Goal: Task Accomplishment & Management: Manage account settings

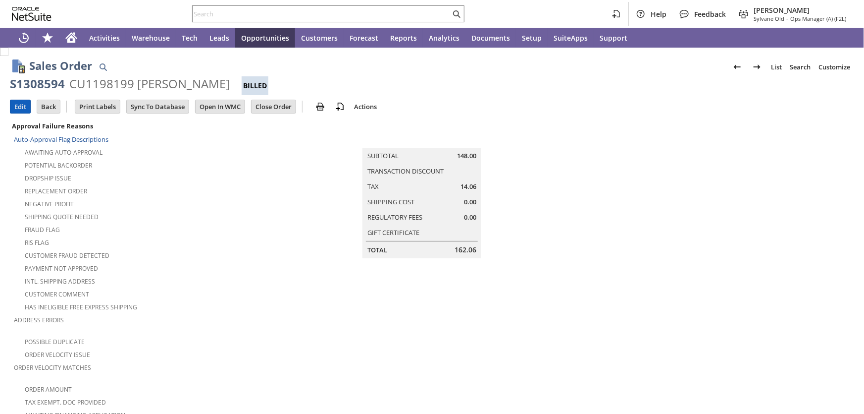
click at [18, 103] on input "Edit" at bounding box center [20, 106] width 20 height 13
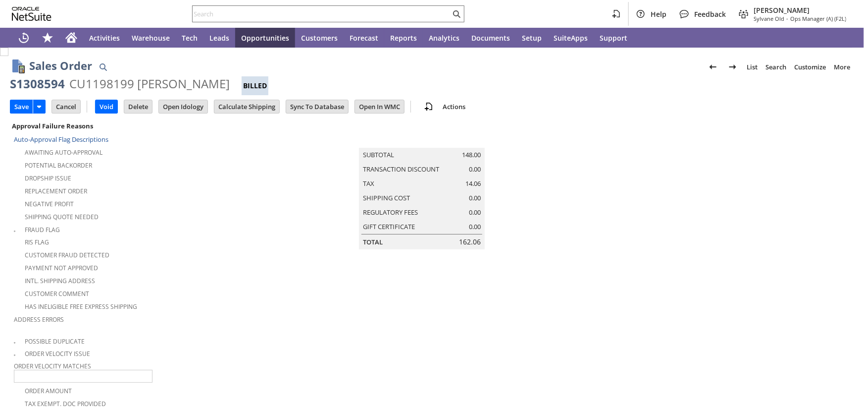
type input "Intelligent Recommendations¹⁰"
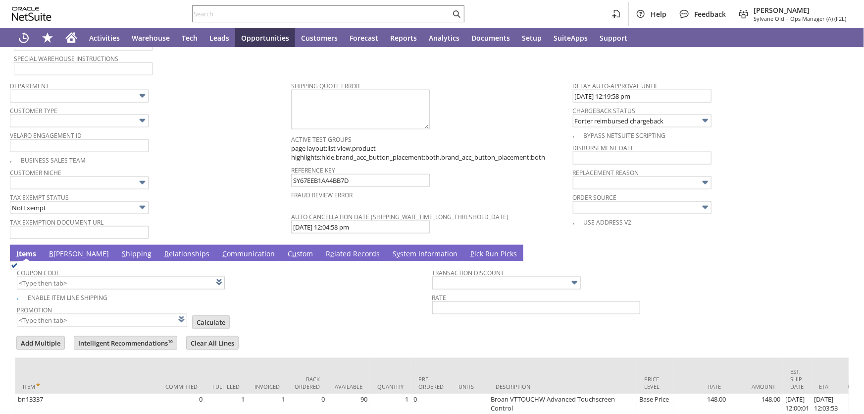
scroll to position [612, 0]
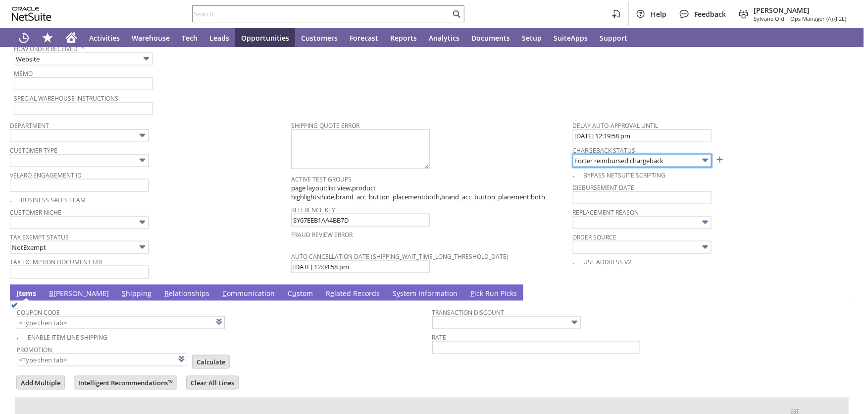
click at [700, 155] on img at bounding box center [705, 160] width 11 height 11
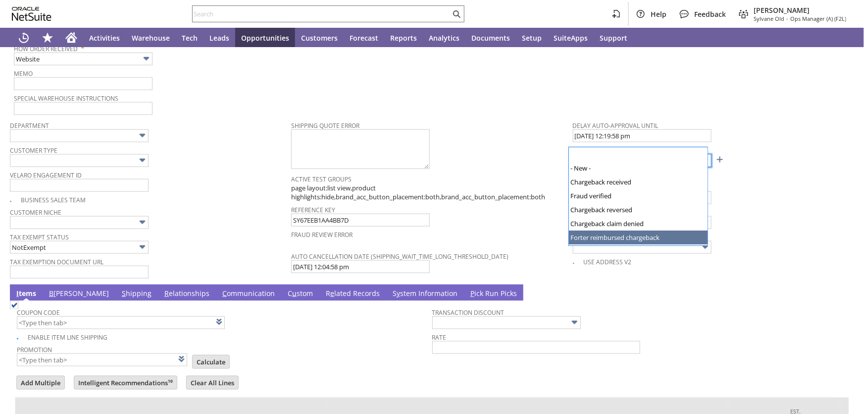
scroll to position [23, 0]
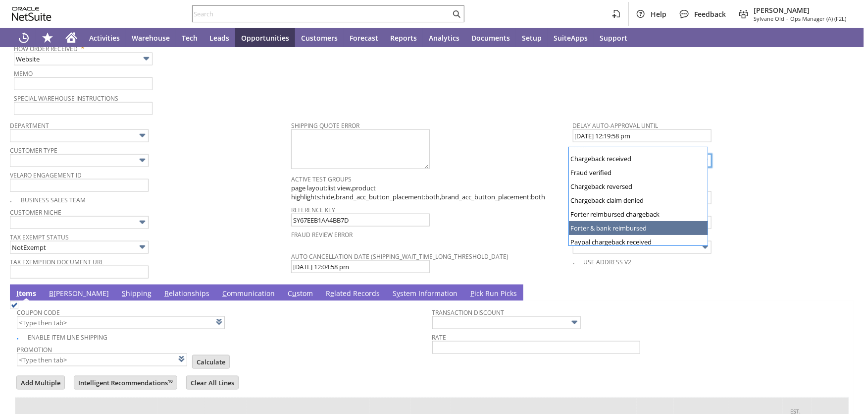
type input "Forter & bank reimbursed"
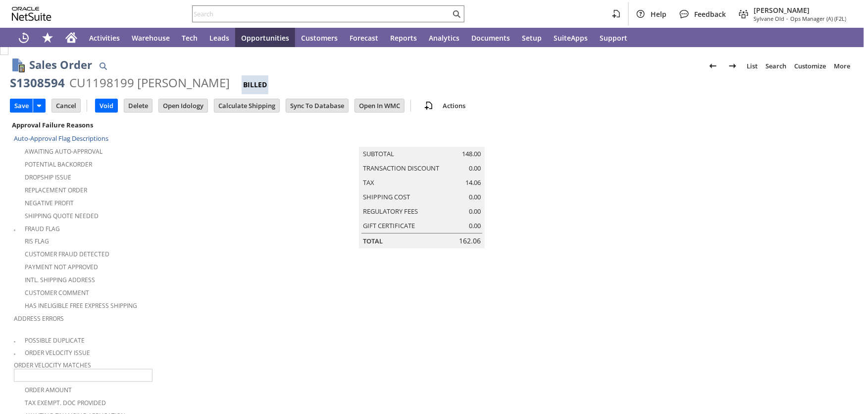
scroll to position [0, 0]
click at [20, 105] on input "Save" at bounding box center [21, 106] width 22 height 13
